Goal: Task Accomplishment & Management: Use online tool/utility

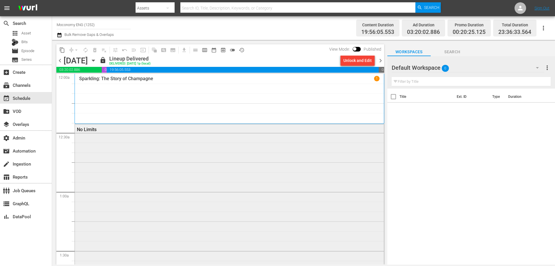
click at [129, 145] on div "No Limits" at bounding box center [229, 214] width 309 height 181
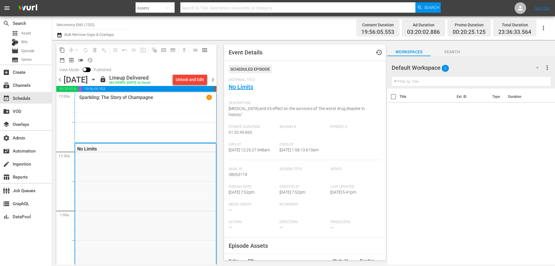
click at [133, 133] on div "Sparkling: The Story of Champagne 1" at bounding box center [145, 118] width 133 height 46
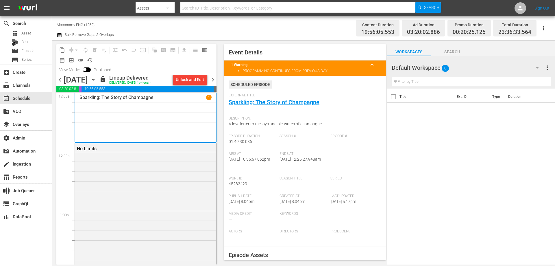
click at [369, 65] on span "keyboard_arrow_up" at bounding box center [372, 64] width 7 height 7
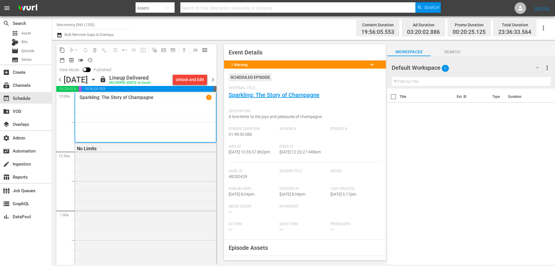
click at [369, 65] on span "keyboard_arrow_down" at bounding box center [372, 64] width 7 height 7
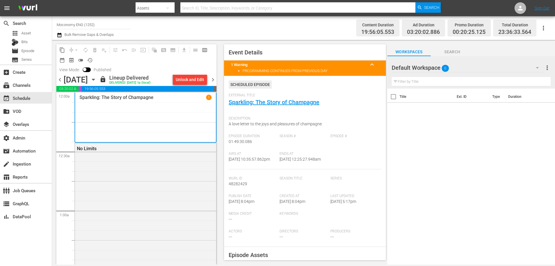
click at [413, 150] on div "Title Ext. ID Type Duration" at bounding box center [472, 177] width 168 height 177
click at [336, 37] on div "Content Duration 19:56:05.553 Ad Duration 03:20:02.886 Promo Duration 00:20:25.…" at bounding box center [438, 28] width 224 height 21
click at [413, 132] on div "Title Ext. ID Type Duration" at bounding box center [472, 177] width 168 height 177
click at [87, 70] on input "checkbox" at bounding box center [85, 71] width 12 height 4
click at [85, 70] on input "checkbox" at bounding box center [89, 71] width 12 height 4
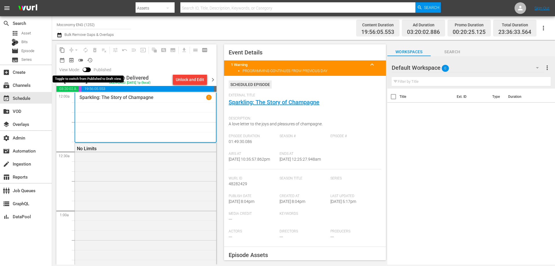
click at [85, 70] on input "checkbox" at bounding box center [85, 71] width 12 height 4
click at [85, 70] on input "checkbox" at bounding box center [89, 71] width 12 height 4
click at [85, 70] on input "checkbox" at bounding box center [85, 71] width 12 height 4
click at [85, 70] on input "checkbox" at bounding box center [89, 71] width 12 height 4
click at [85, 70] on input "checkbox" at bounding box center [85, 71] width 12 height 4
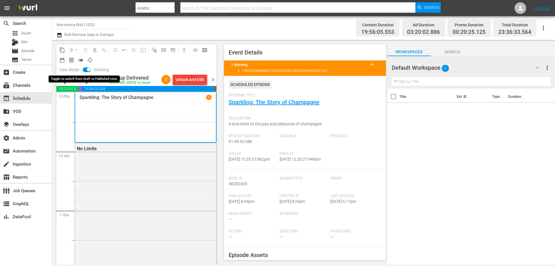
click at [85, 70] on input "checkbox" at bounding box center [89, 71] width 12 height 4
checkbox input "false"
click at [215, 78] on span "chevron_right" at bounding box center [212, 79] width 7 height 7
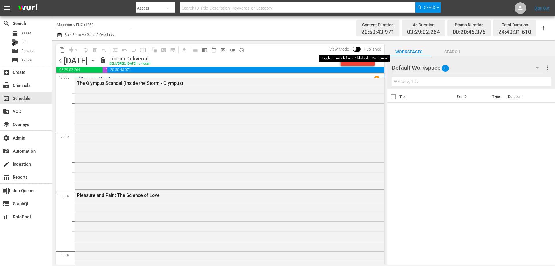
click at [358, 49] on input "checkbox" at bounding box center [355, 50] width 12 height 4
click at [358, 48] on input "checkbox" at bounding box center [362, 50] width 12 height 4
checkbox input "false"
click at [327, 32] on div "Content Duration 20:50:43.971 Ad Duration 03:29:02.264 Promo Duration 00:20:45.…" at bounding box center [438, 28] width 224 height 21
